Goal: Task Accomplishment & Management: Manage account settings

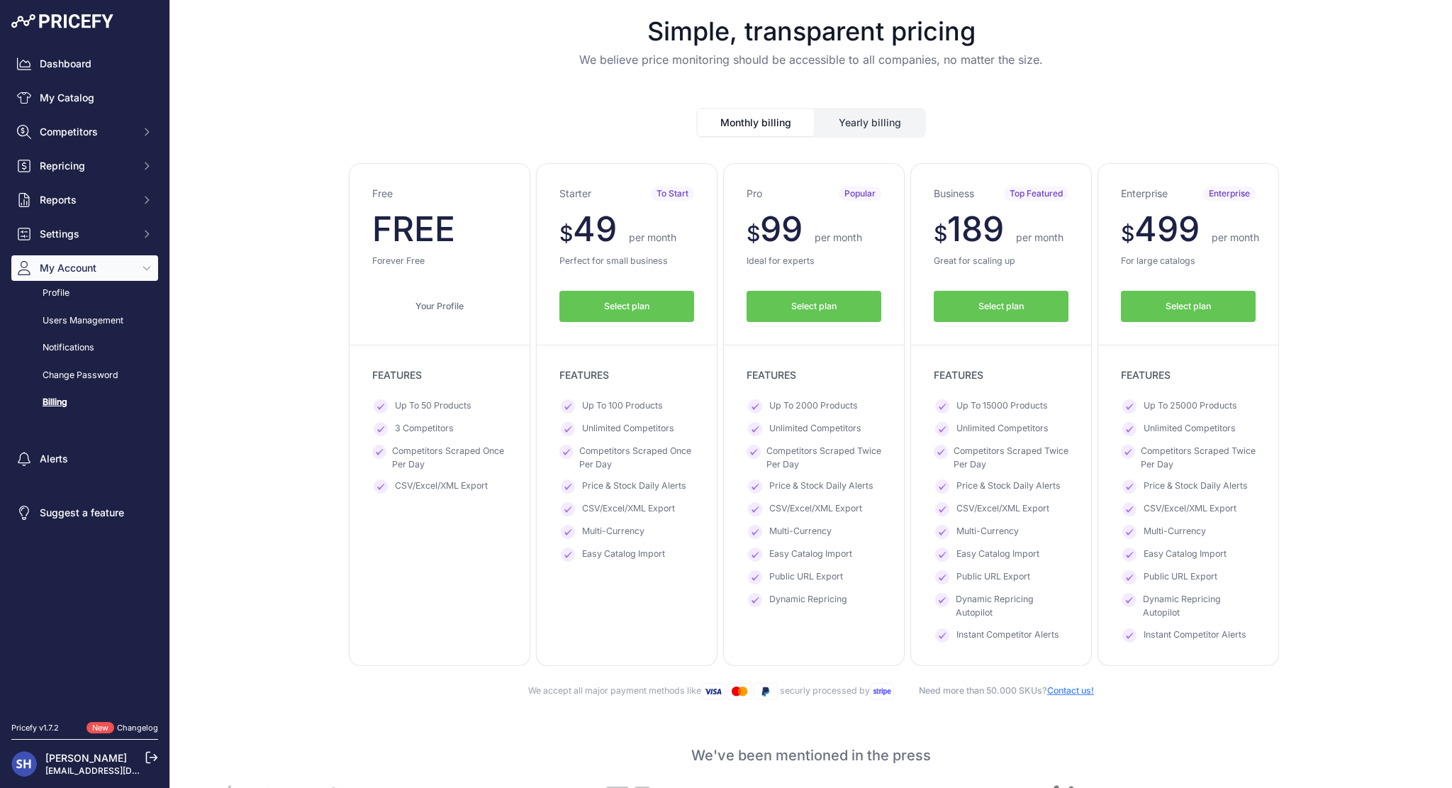
click at [851, 118] on button "Yearly billing" at bounding box center [869, 122] width 109 height 27
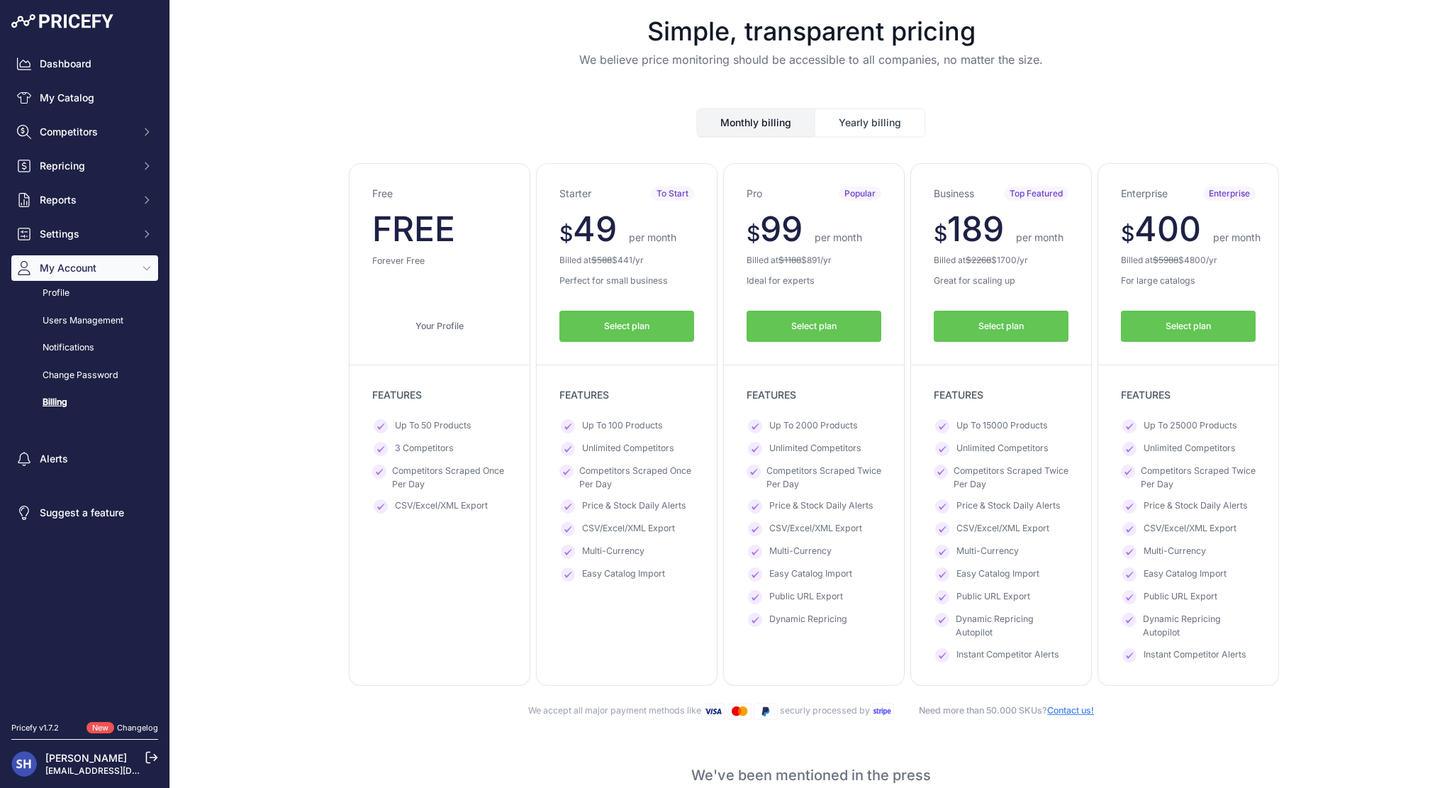
click at [749, 125] on button "Monthly billing" at bounding box center [755, 122] width 116 height 27
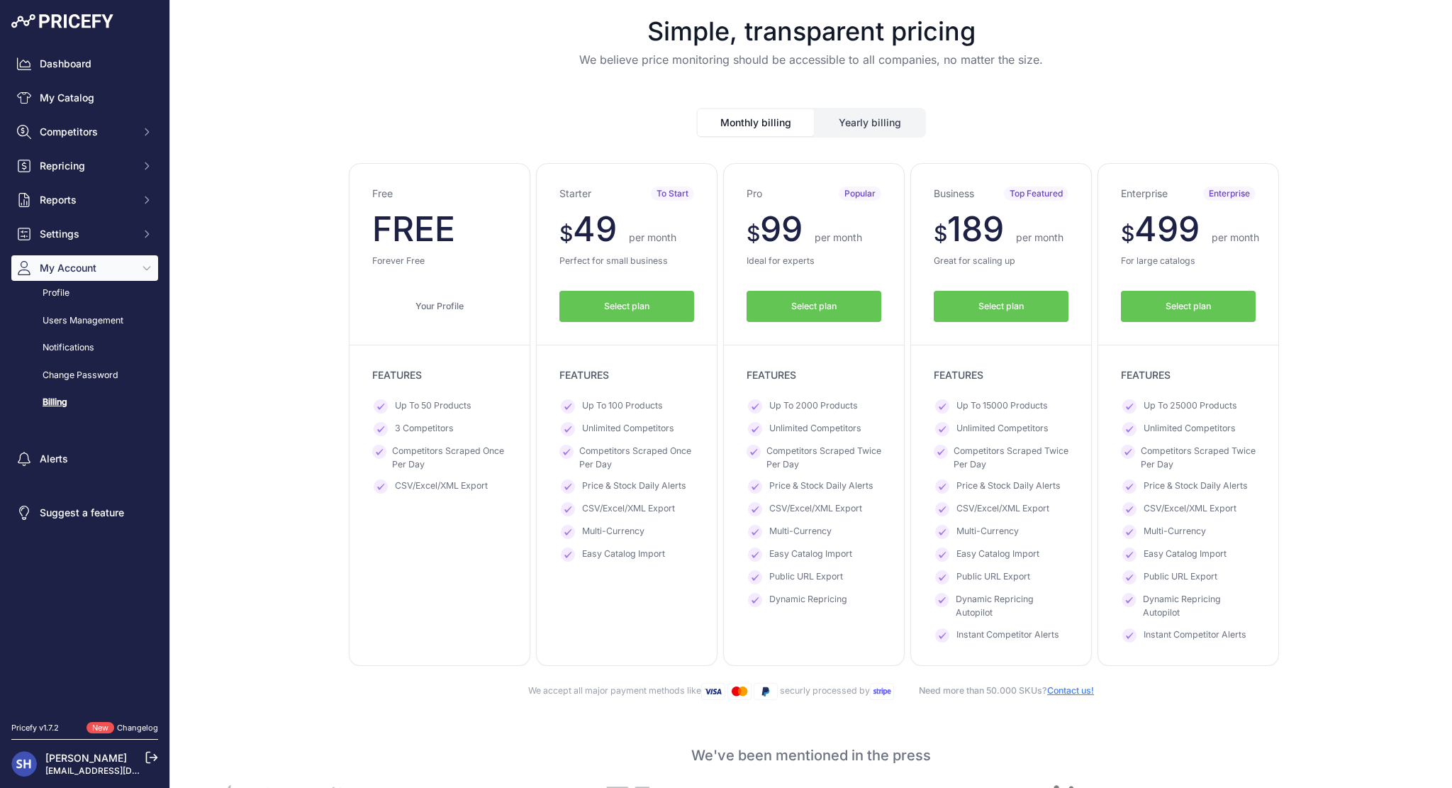
click at [817, 126] on button "Yearly billing" at bounding box center [869, 122] width 109 height 27
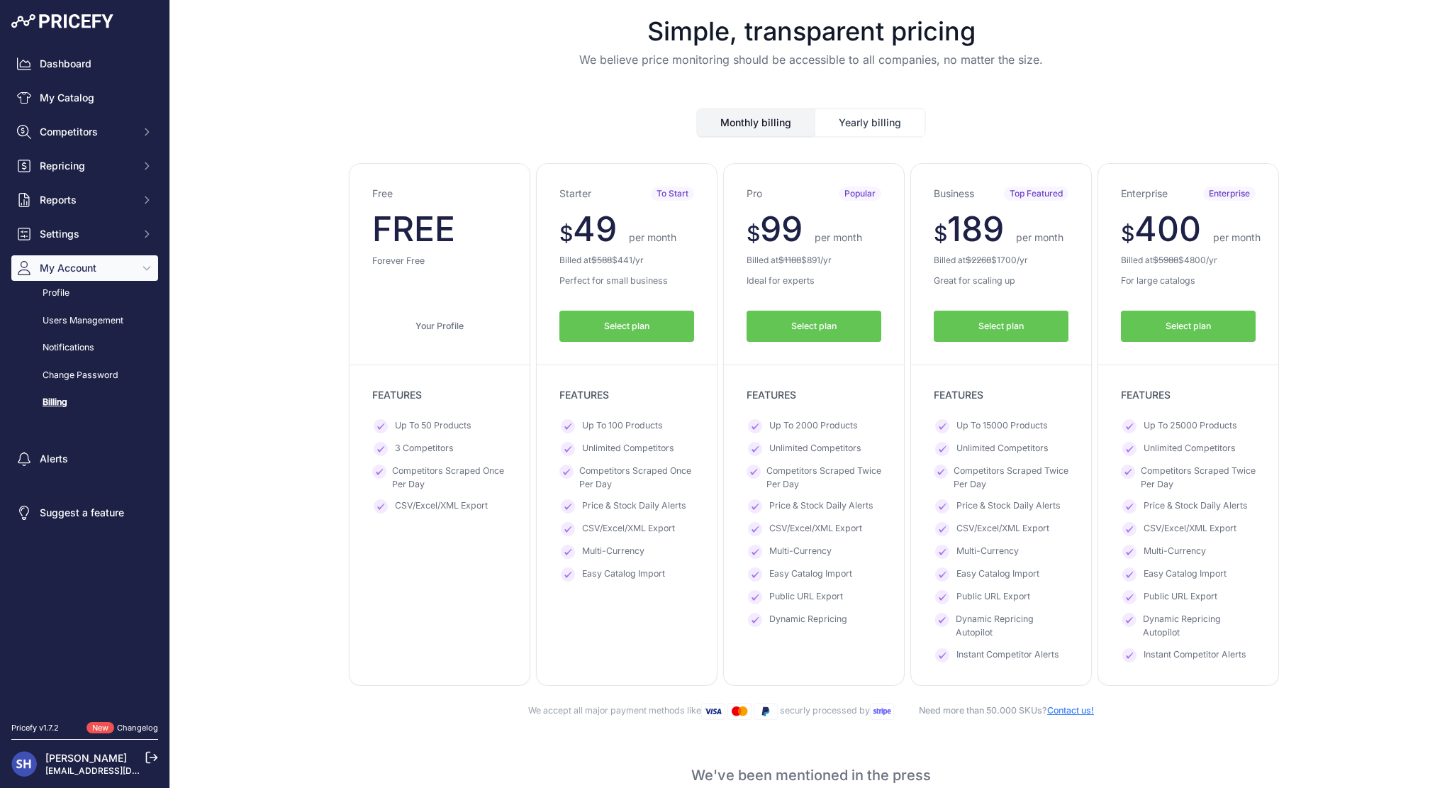
click at [754, 122] on button "Monthly billing" at bounding box center [755, 122] width 116 height 27
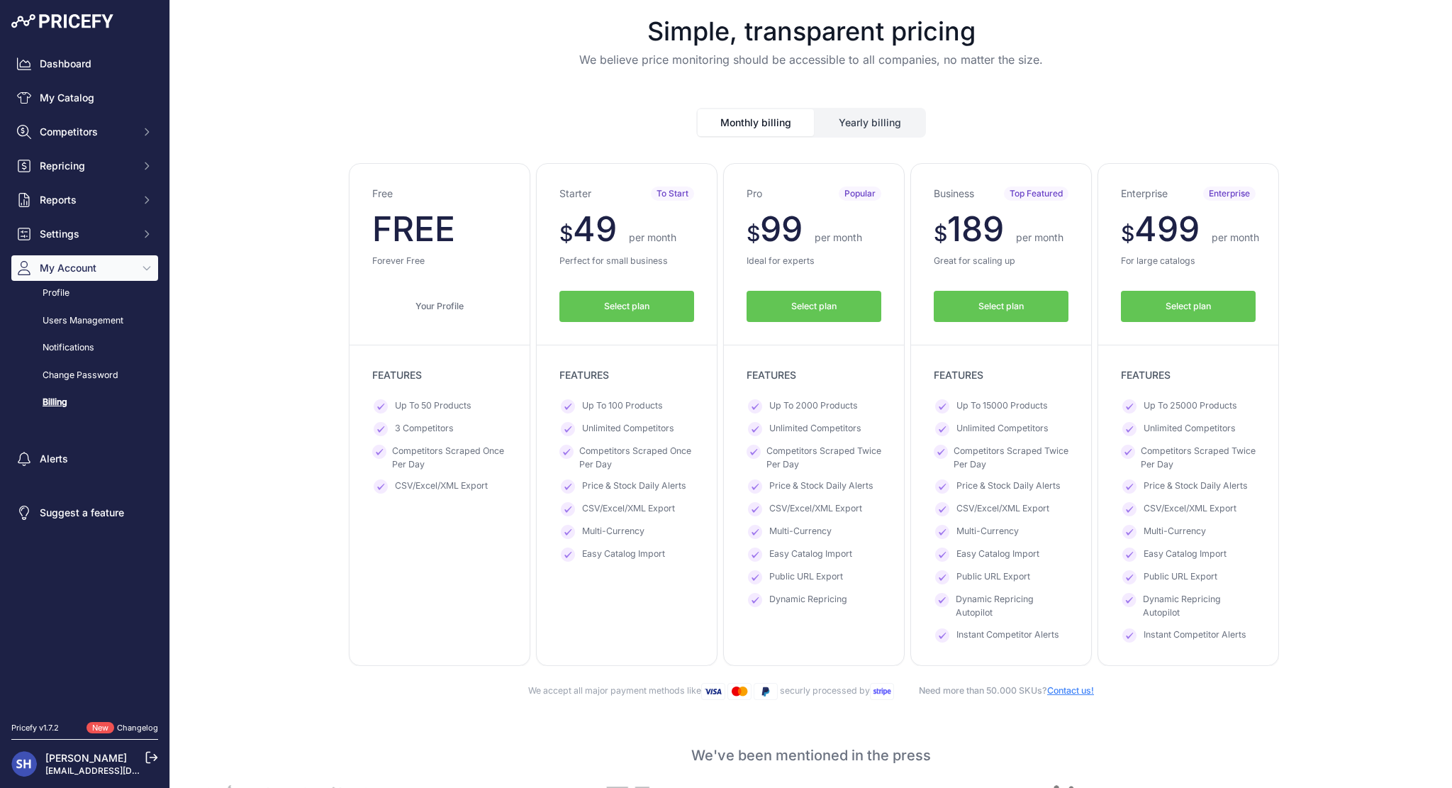
click at [834, 121] on button "Yearly billing" at bounding box center [869, 122] width 109 height 27
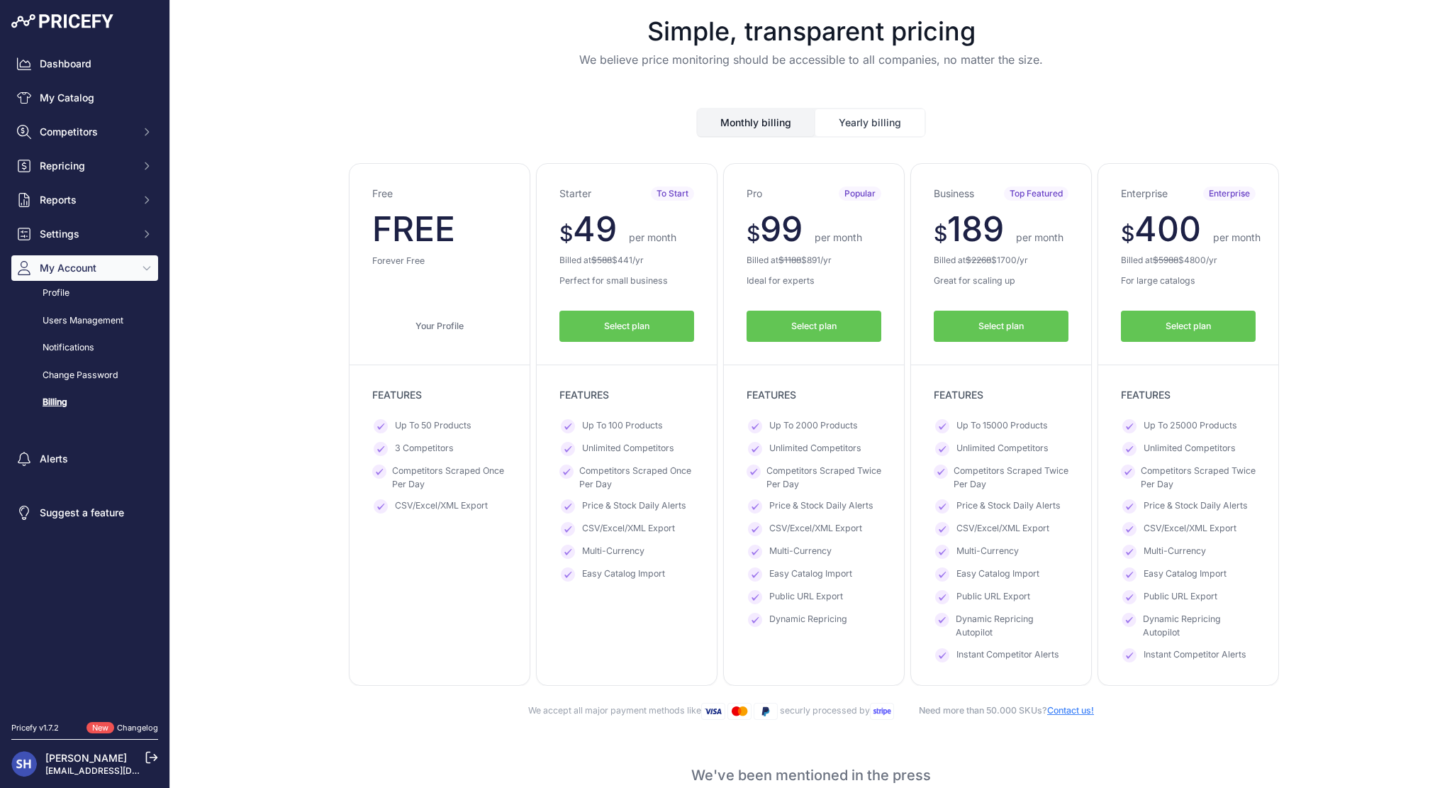
drag, startPoint x: 756, startPoint y: 111, endPoint x: 786, endPoint y: 110, distance: 30.5
click at [754, 111] on button "Monthly billing" at bounding box center [755, 122] width 116 height 27
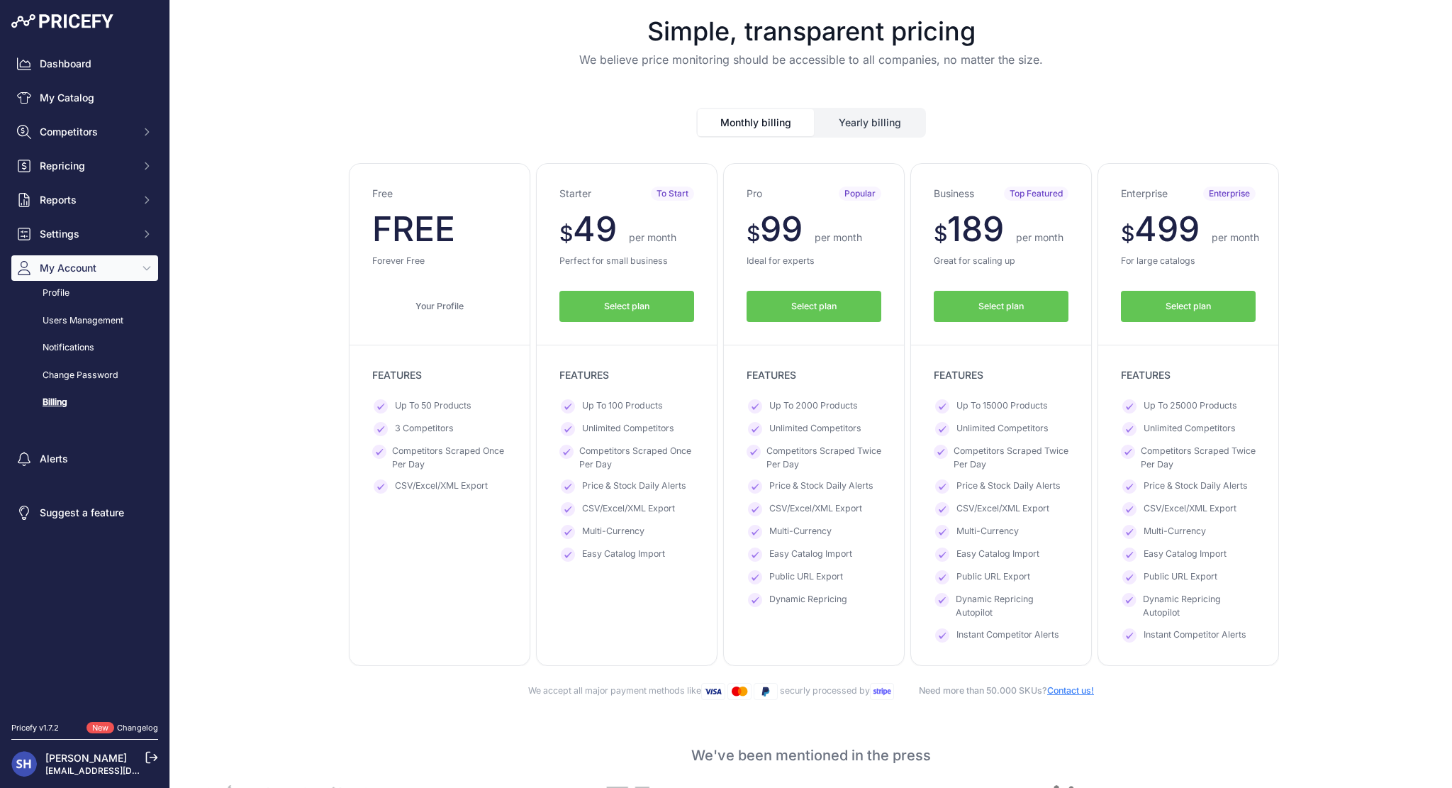
click at [845, 113] on button "Yearly billing" at bounding box center [869, 122] width 109 height 27
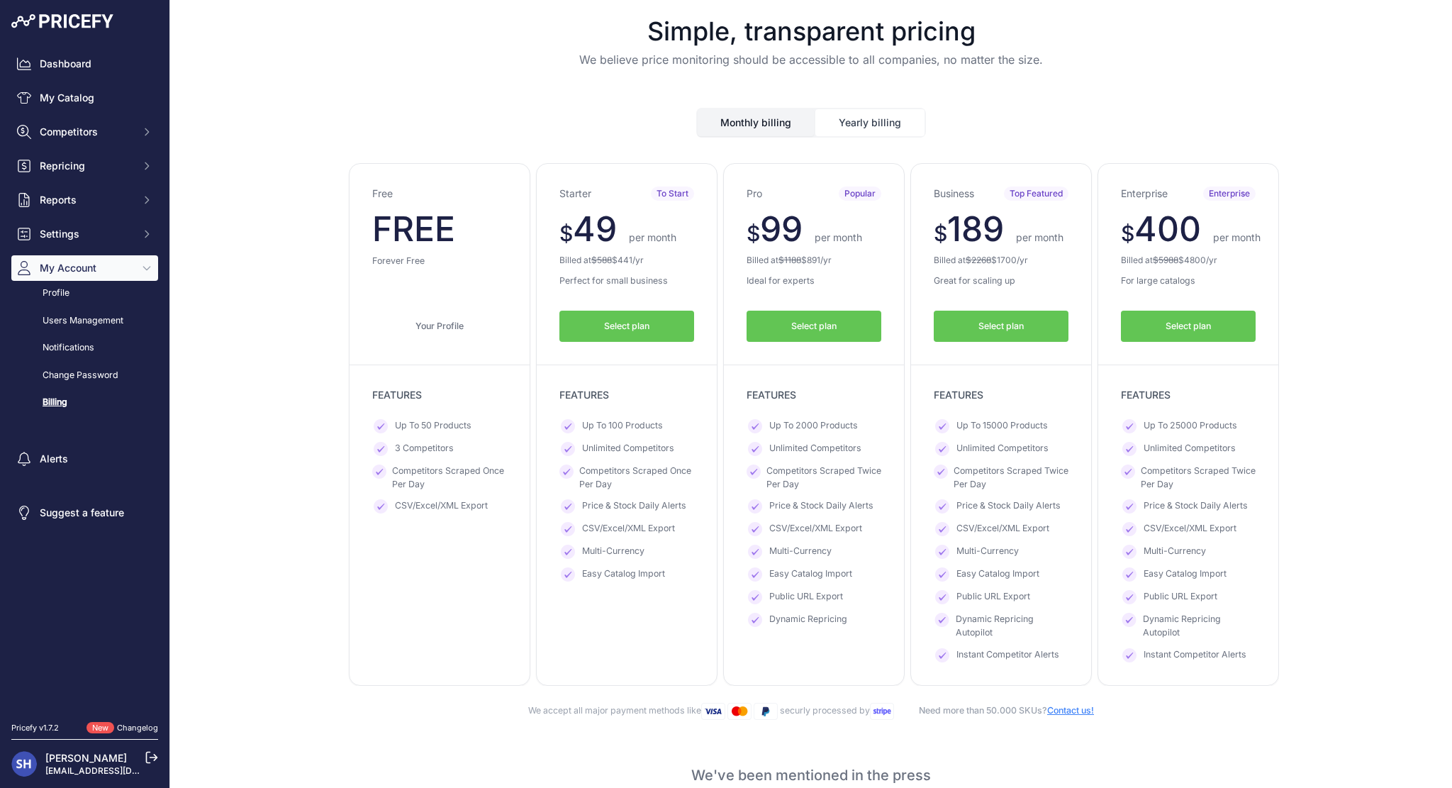
click at [559, 123] on div "Monthly billing Yearly billing" at bounding box center [810, 111] width 1259 height 52
click at [329, 196] on div "Free $ 0 $ 0 per month $ 0" at bounding box center [810, 424] width 1259 height 522
click at [108, 103] on link "My Catalog" at bounding box center [84, 98] width 147 height 26
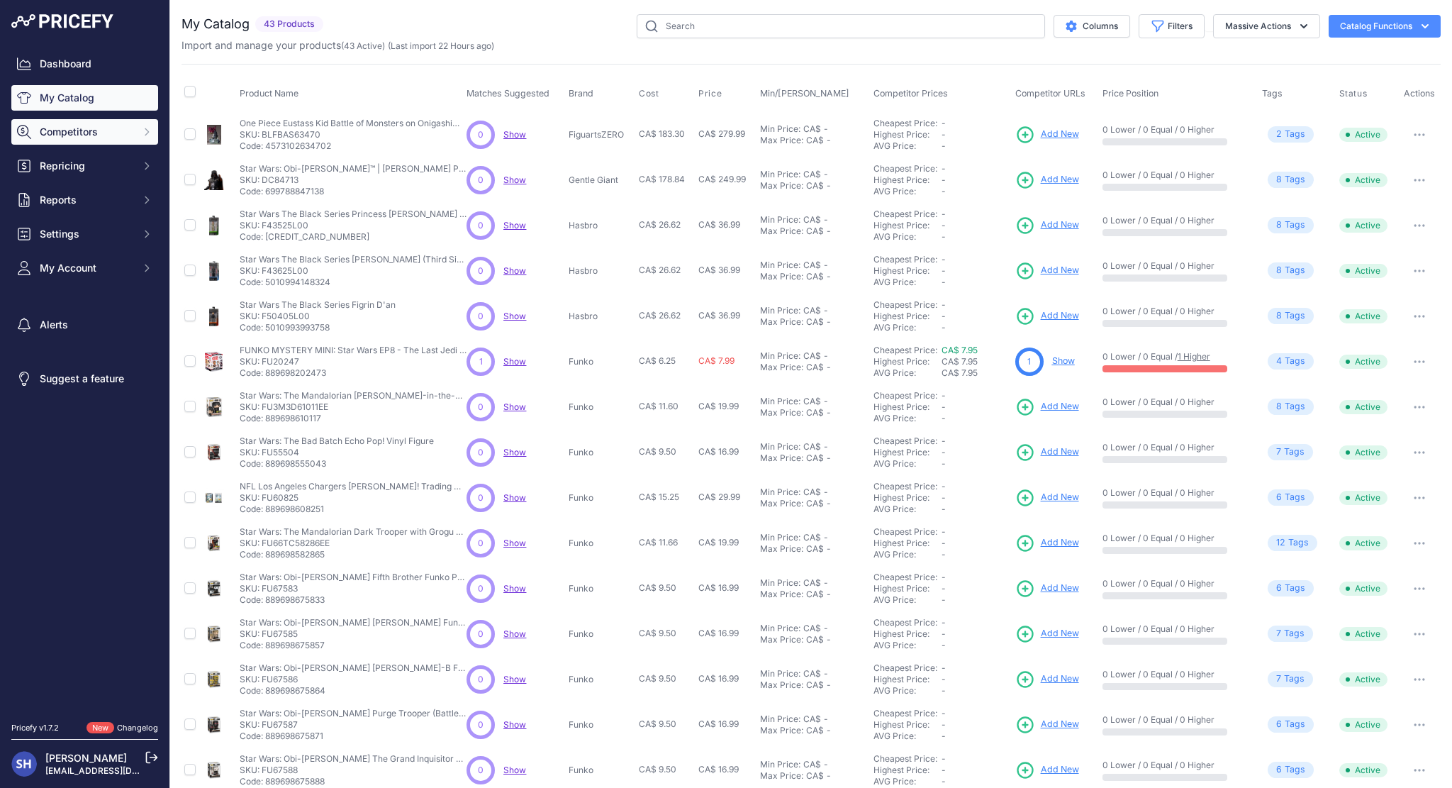
click at [130, 137] on span "Competitors" at bounding box center [86, 132] width 93 height 14
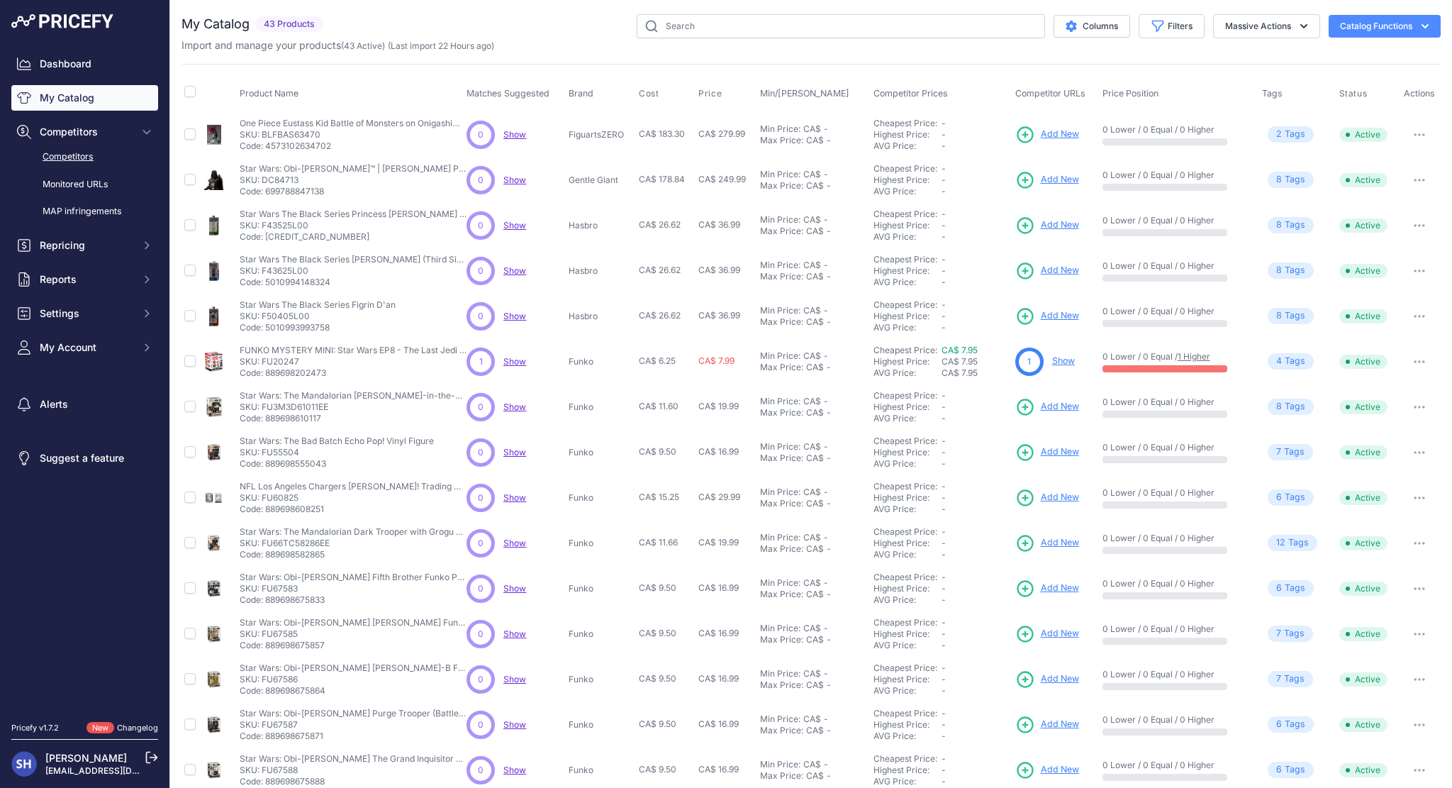
click at [107, 153] on link "Competitors" at bounding box center [84, 157] width 147 height 25
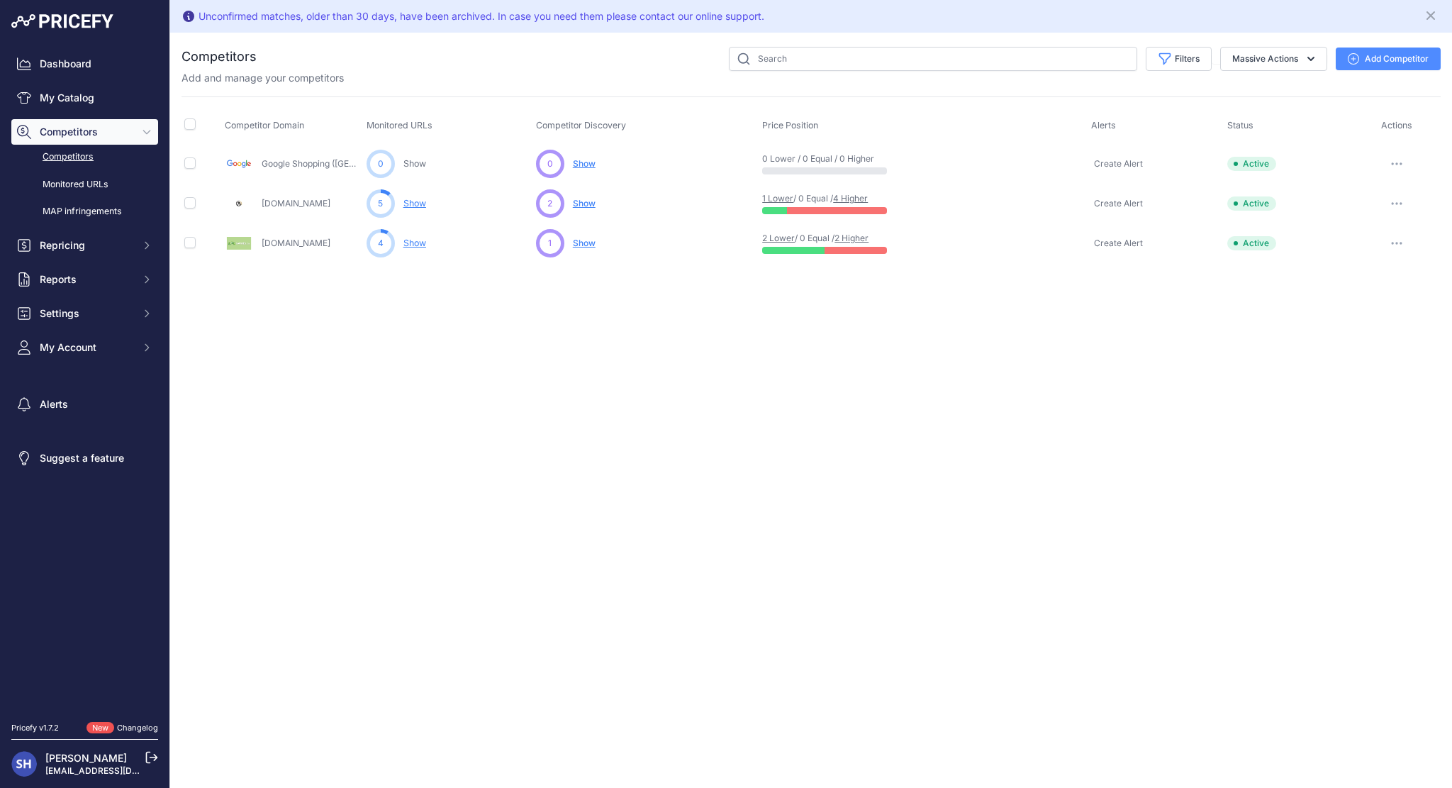
click at [1397, 158] on button "button" at bounding box center [1396, 164] width 28 height 20
click at [1369, 240] on button "Delete" at bounding box center [1378, 239] width 118 height 23
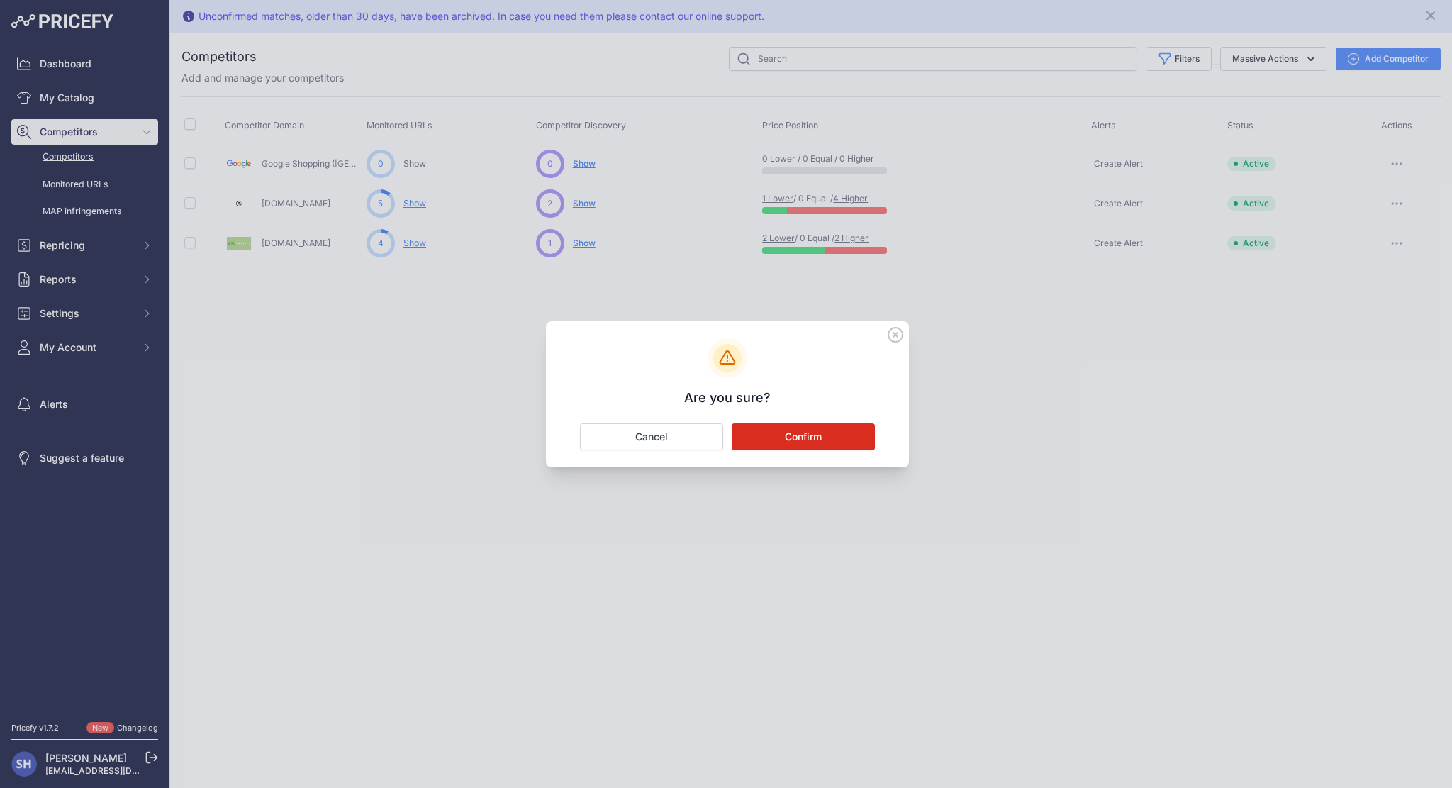
click at [841, 429] on button "Confirm" at bounding box center [803, 436] width 143 height 27
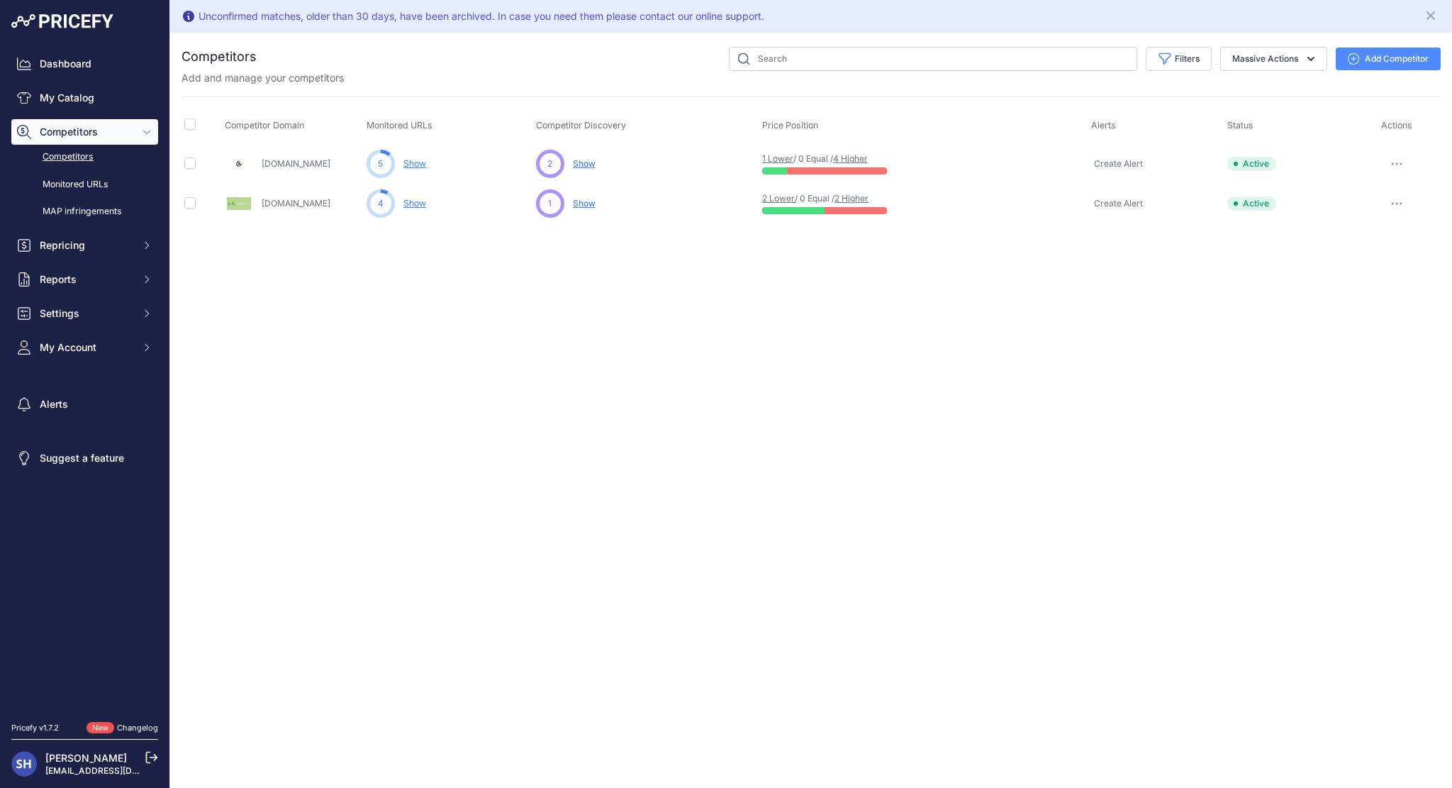
click at [1357, 65] on button "Add Competitor" at bounding box center [1387, 58] width 105 height 23
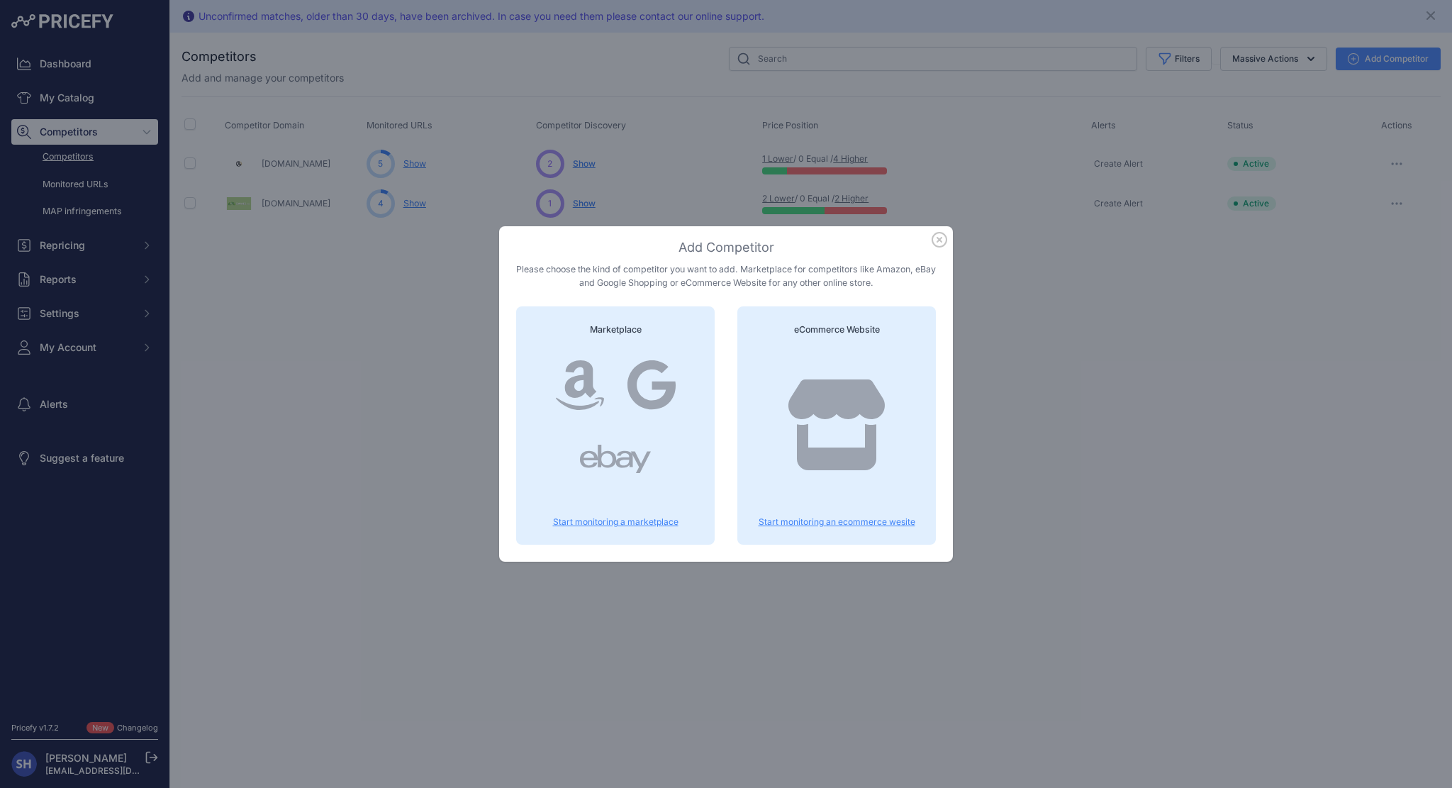
click at [796, 415] on icon at bounding box center [836, 424] width 96 height 91
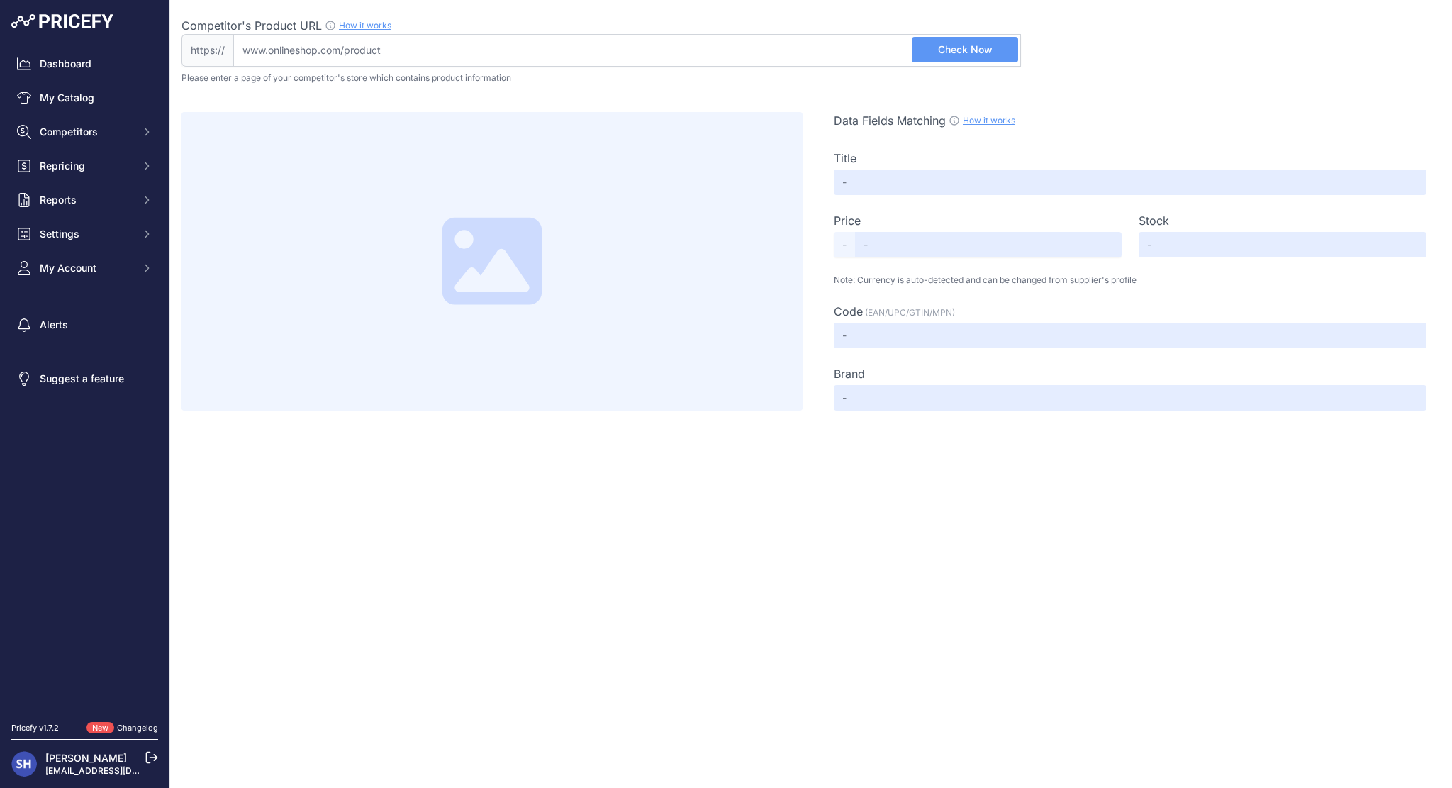
click at [494, 46] on input "Competitor's Product URL How it works In order to create your competitor's extr…" at bounding box center [627, 50] width 788 height 33
paste input "https://hobbiesville.com/products/pokemon-surging-sparks-booster-pack"
type input "hobbiesville.com/products/pokemon-surging-sparks-booster-pack"
click at [1003, 56] on button "Check Now" at bounding box center [965, 50] width 106 height 26
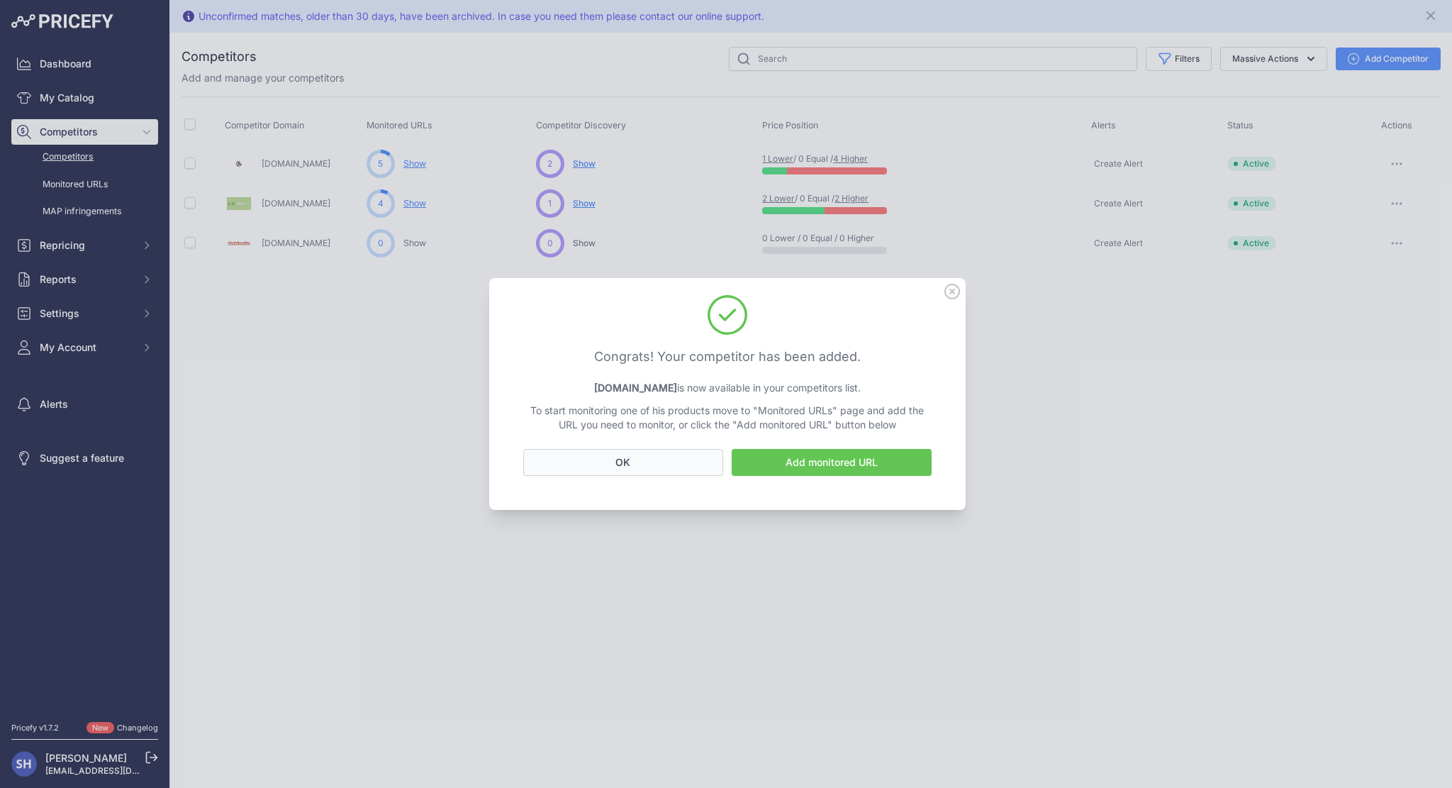
click at [663, 465] on button "OK" at bounding box center [623, 462] width 200 height 27
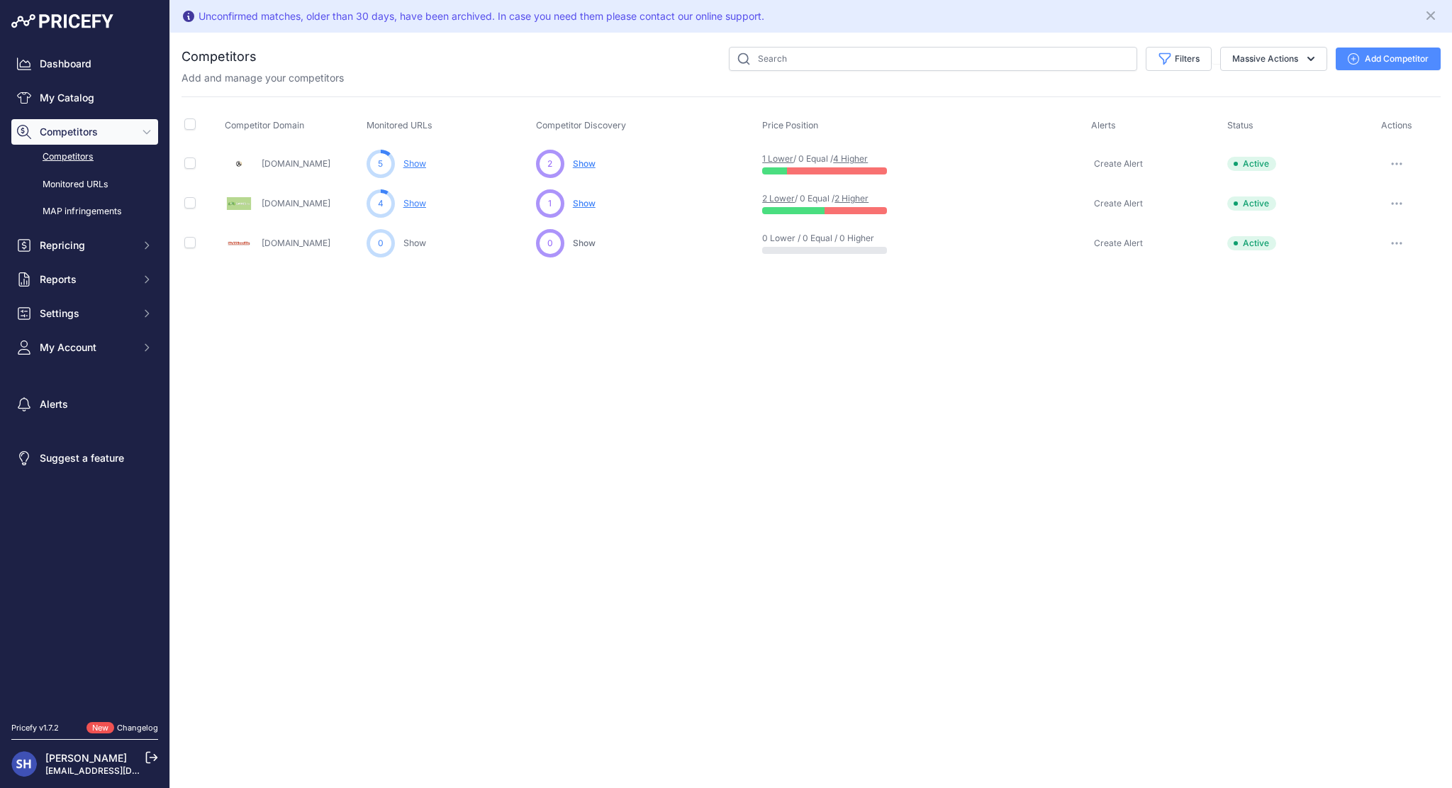
click at [1400, 163] on icon "button" at bounding box center [1400, 163] width 1 height 1
click at [1058, 375] on div "Unconfirmed matches, older than 30 days, have been archived. In case you need t…" at bounding box center [811, 394] width 1282 height 788
click at [88, 400] on link "Alerts" at bounding box center [84, 404] width 147 height 26
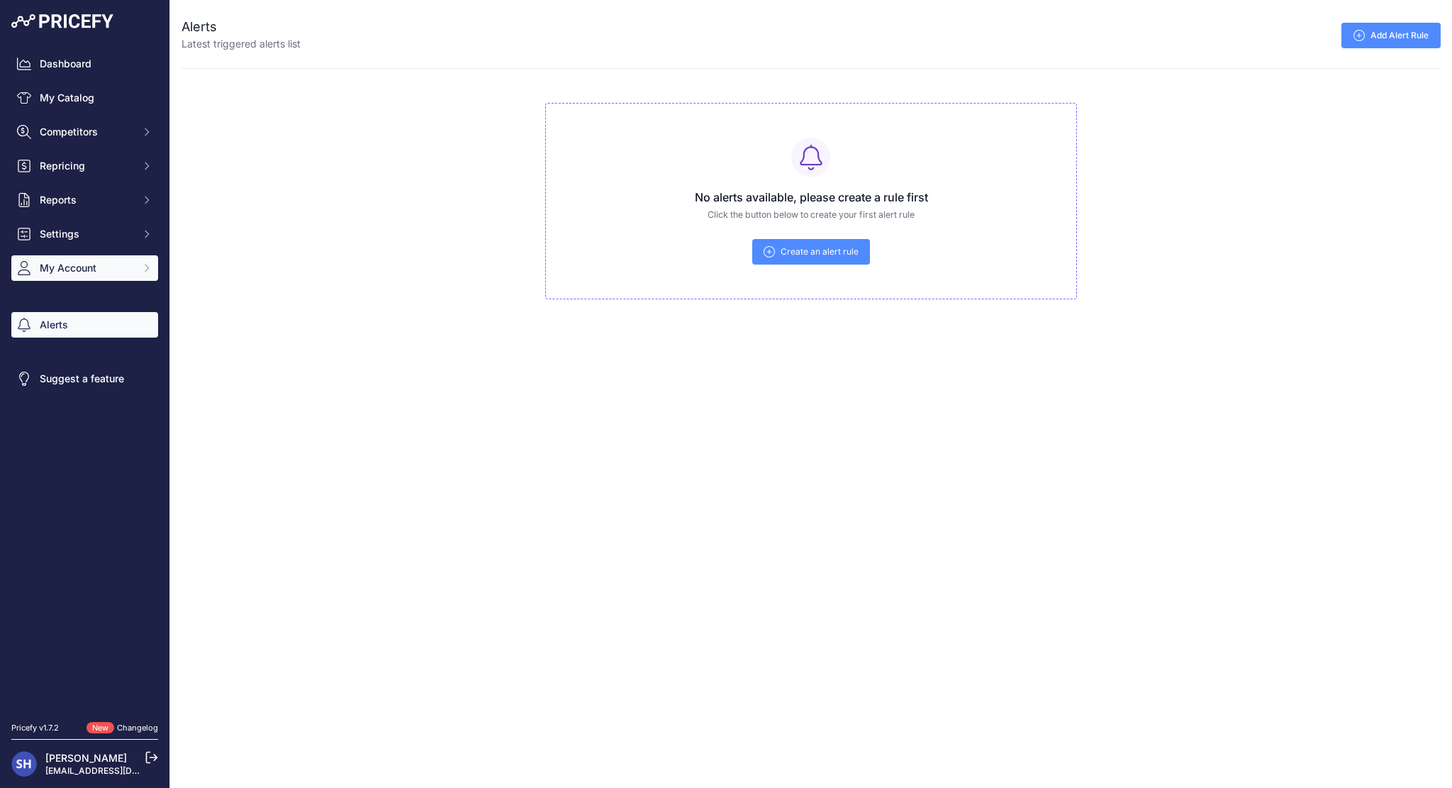
click at [132, 276] on button "My Account" at bounding box center [84, 268] width 147 height 26
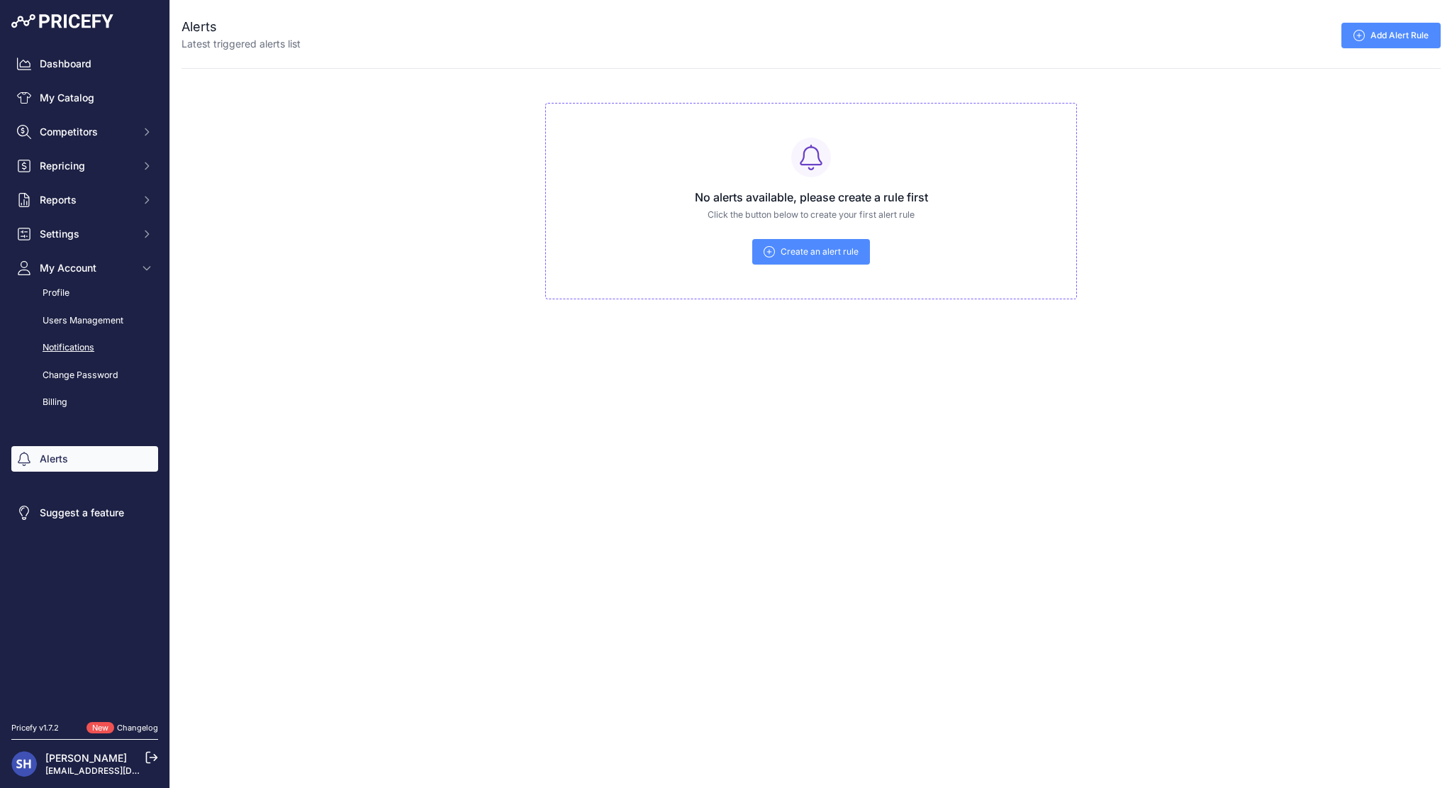
click at [107, 351] on link "Notifications" at bounding box center [84, 347] width 147 height 25
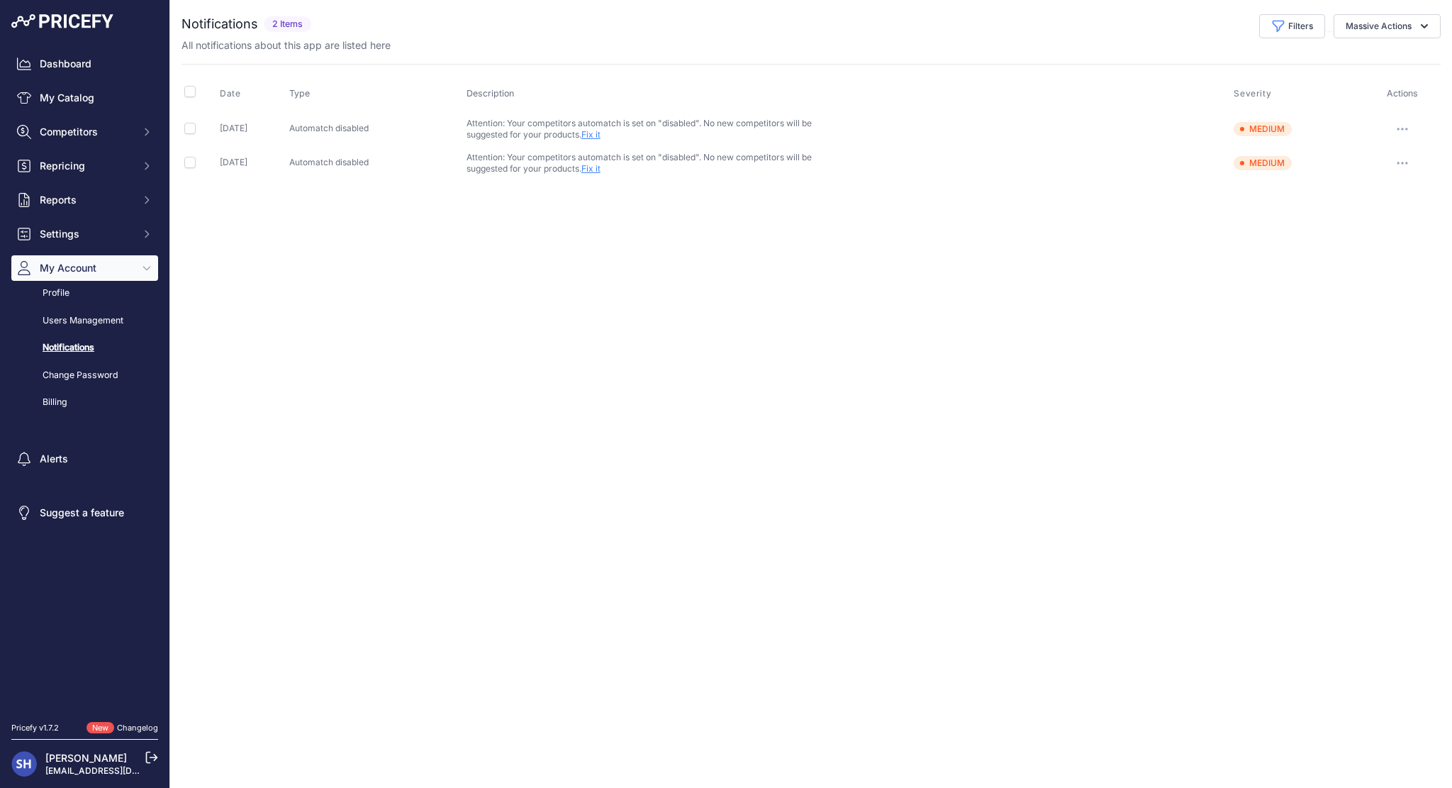
click at [1411, 119] on button "button" at bounding box center [1402, 129] width 28 height 20
click at [1133, 277] on div "Close You are not connected to the internet." at bounding box center [811, 394] width 1282 height 788
click at [600, 132] on link "Fix it" at bounding box center [590, 134] width 19 height 11
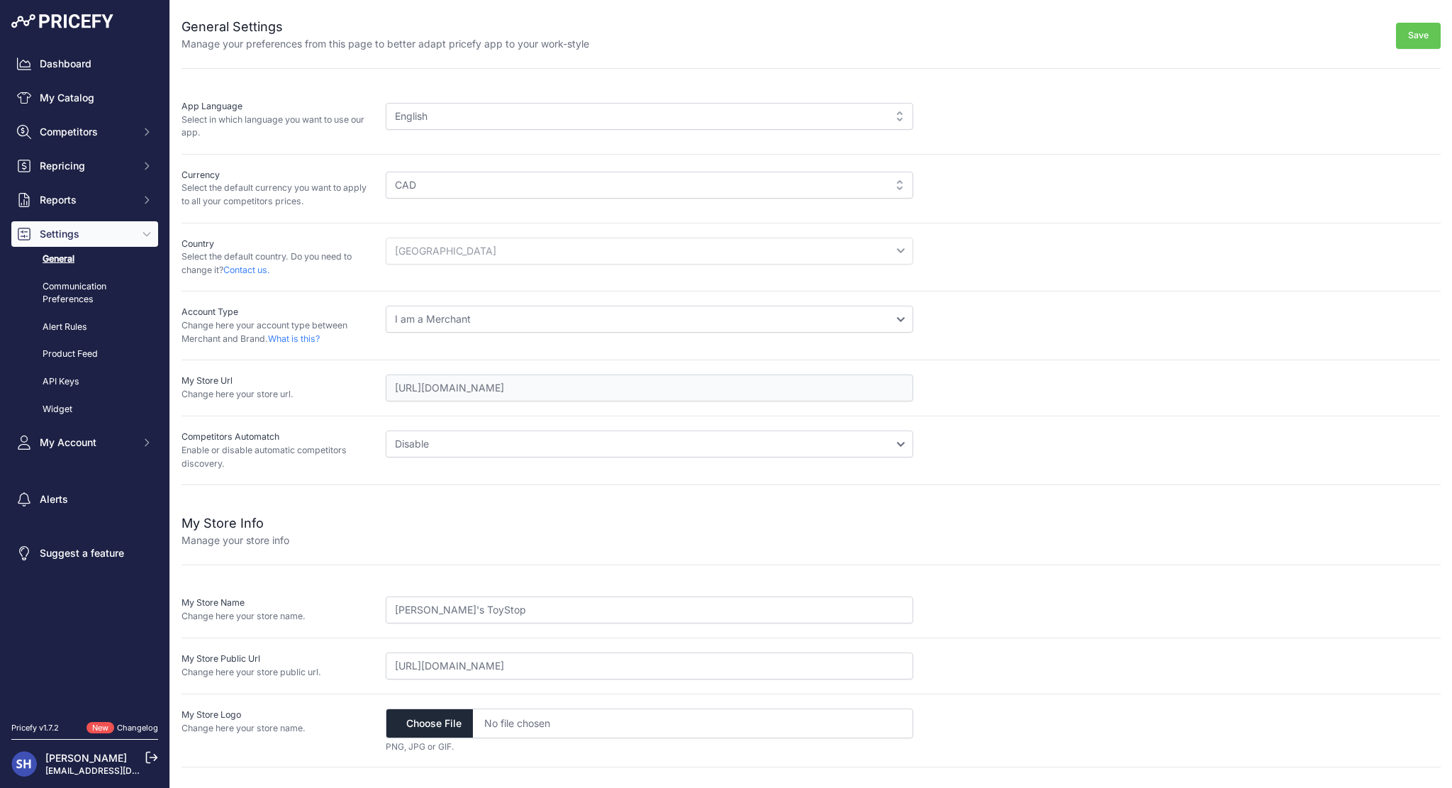
click at [442, 447] on select "Disable Enable" at bounding box center [649, 443] width 527 height 27
click at [363, 466] on p "Enable or disable automatic competitors discovery." at bounding box center [277, 457] width 193 height 26
click at [422, 491] on div "My Store Info Manage your store info My Store Name Change here your store name.…" at bounding box center [810, 626] width 1259 height 282
click at [415, 727] on input "file" at bounding box center [649, 723] width 527 height 30
type input "C:\fakepath\emmetts round logo vector.png"
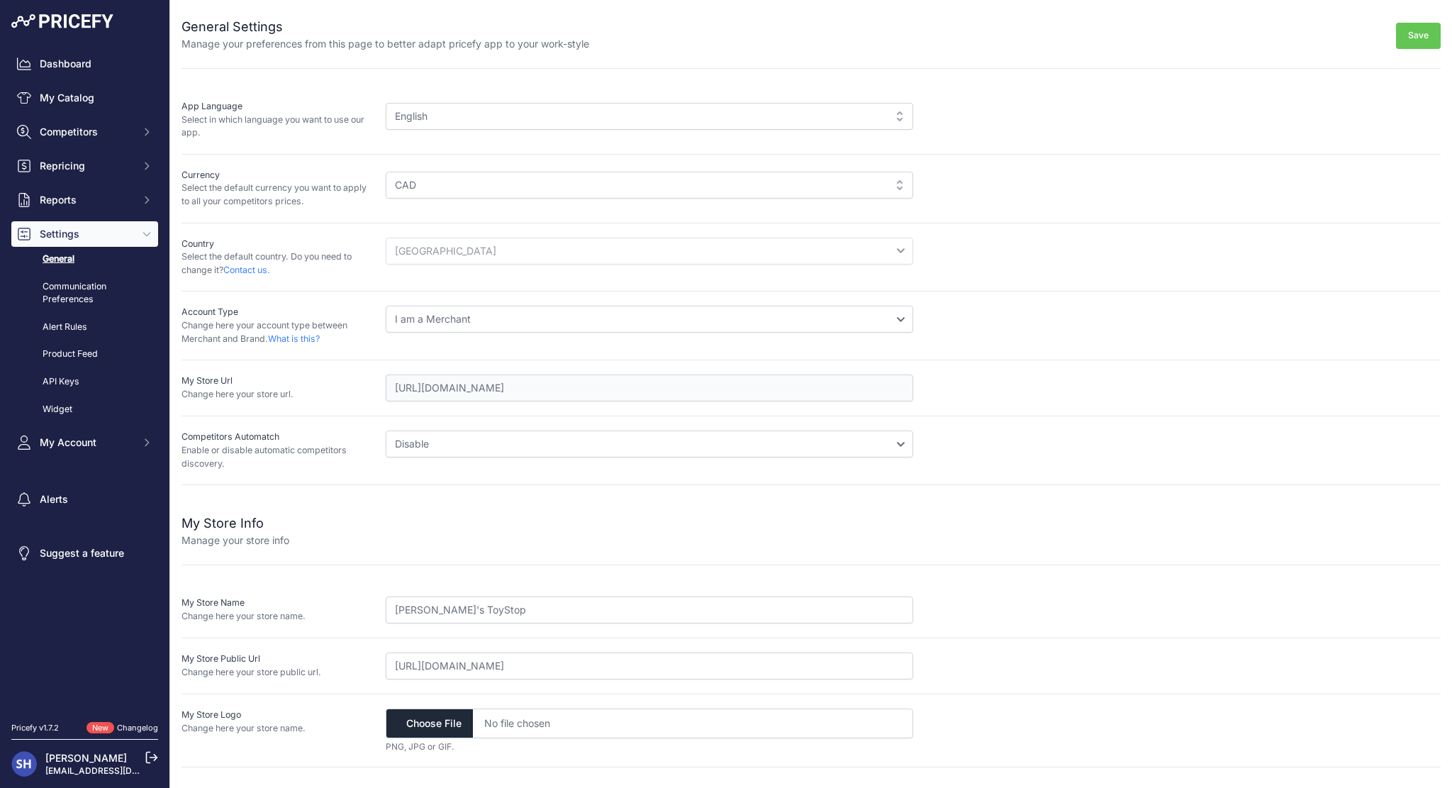
click at [1432, 39] on button "Save" at bounding box center [1418, 36] width 45 height 26
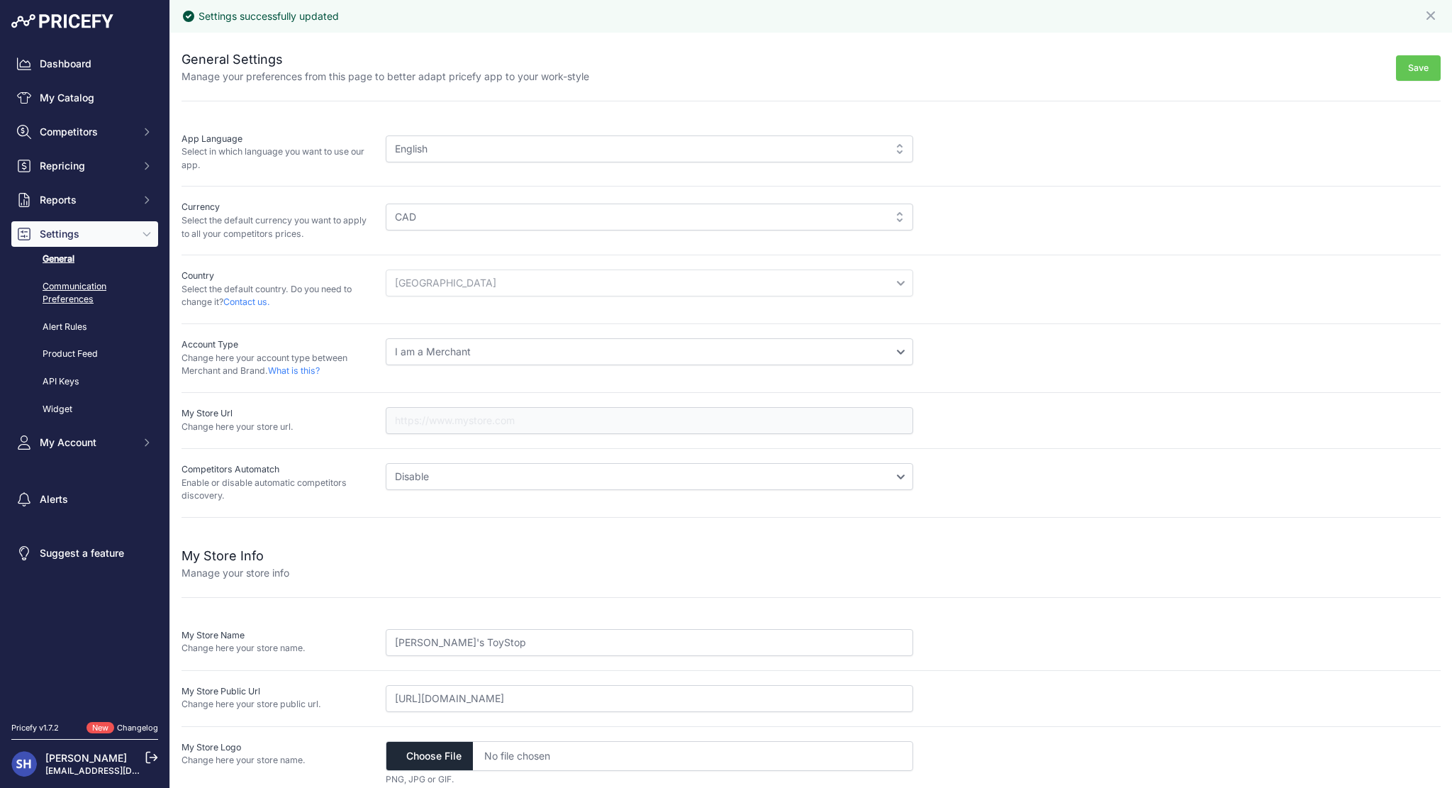
click at [91, 282] on link "Communication Preferences" at bounding box center [84, 293] width 147 height 38
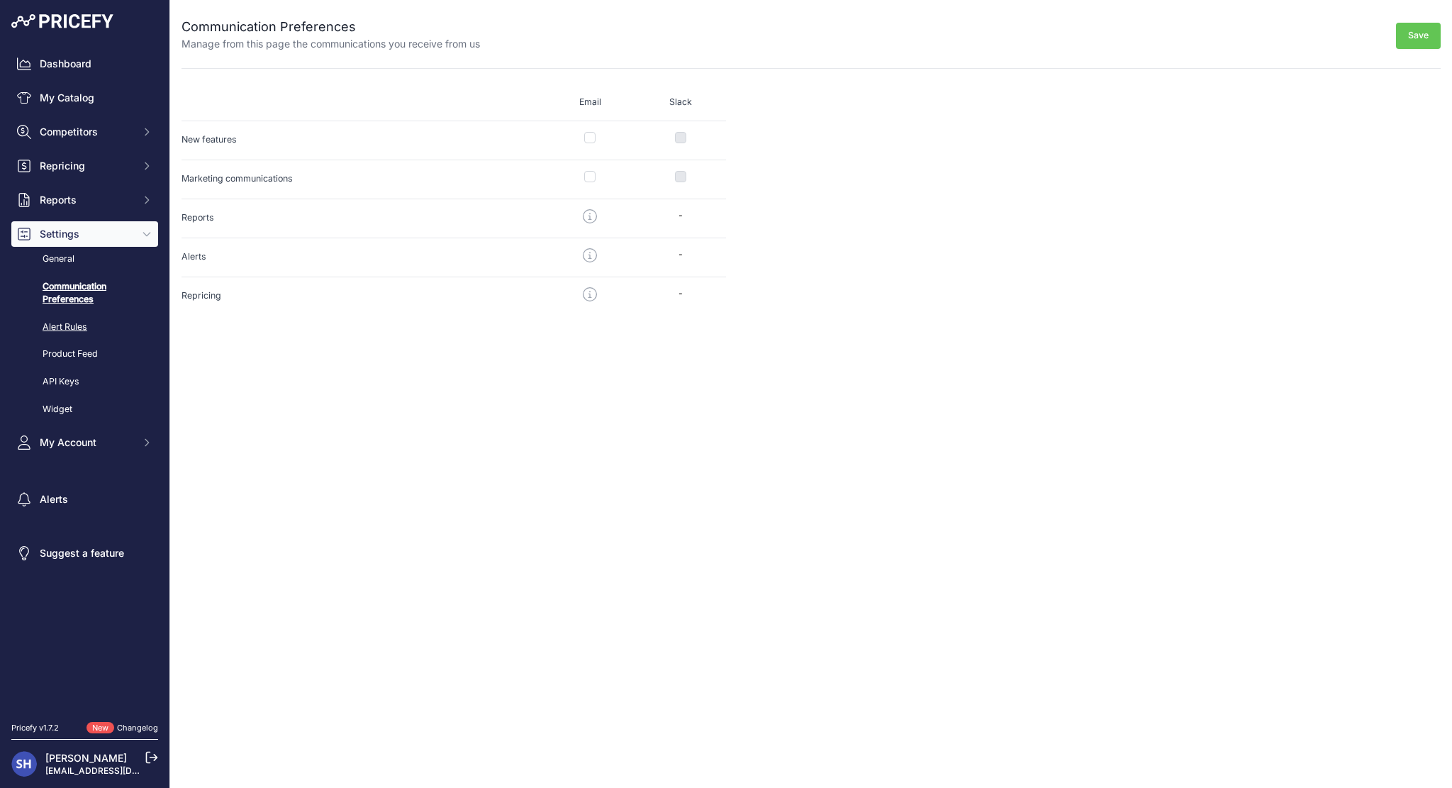
click at [80, 320] on link "Alert Rules" at bounding box center [84, 327] width 147 height 25
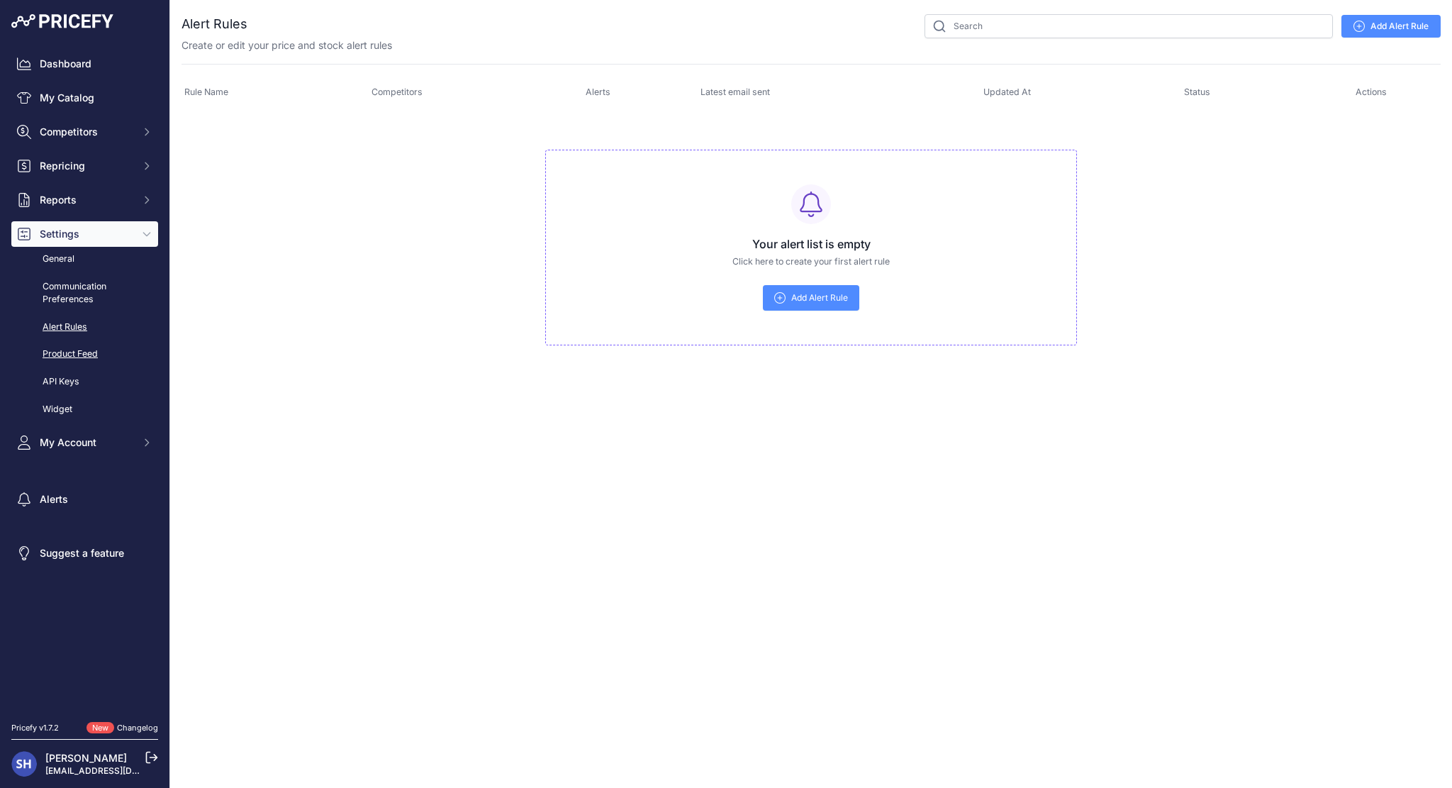
click at [75, 343] on link "Product Feed" at bounding box center [84, 354] width 147 height 25
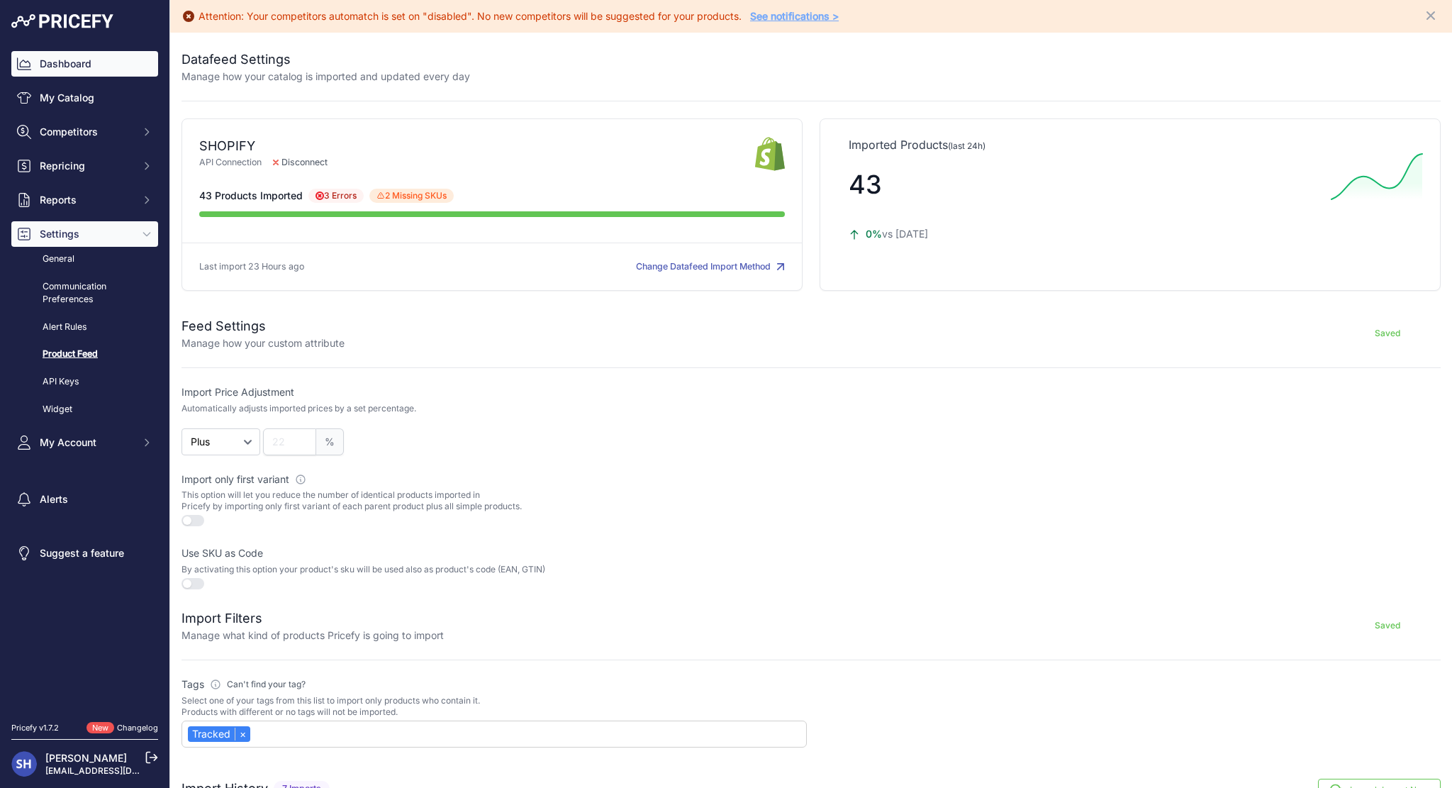
click at [101, 71] on link "Dashboard" at bounding box center [84, 64] width 147 height 26
